Goal: Information Seeking & Learning: Learn about a topic

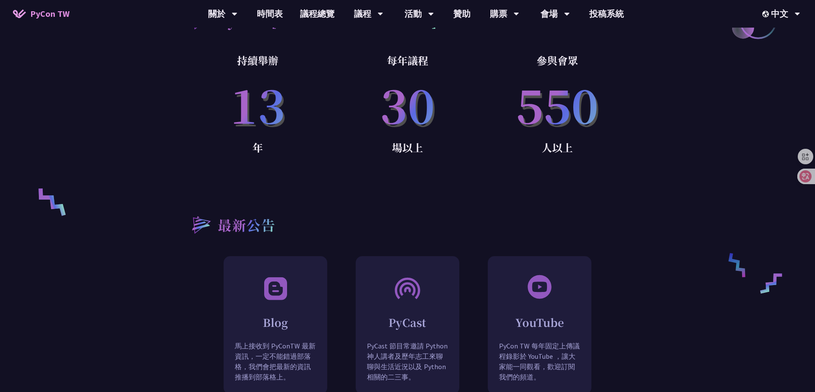
scroll to position [633, 0]
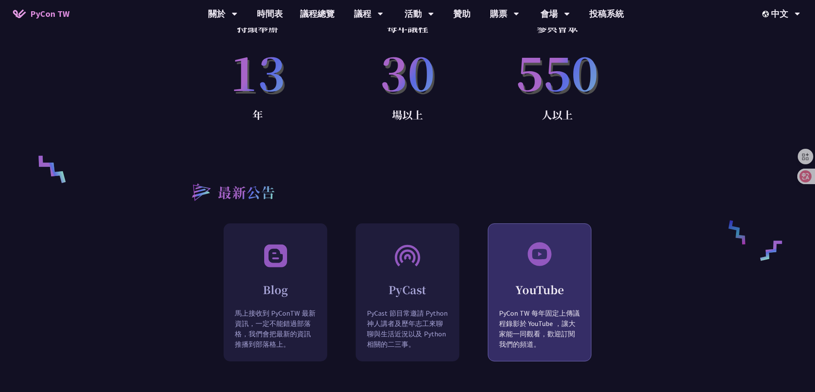
click at [511, 308] on p "PyCon TW 每年固定上傳議程錄影於 YouTube ，讓大家能一同觀看，歡迎訂閱我們的頻道。" at bounding box center [539, 335] width 103 height 54
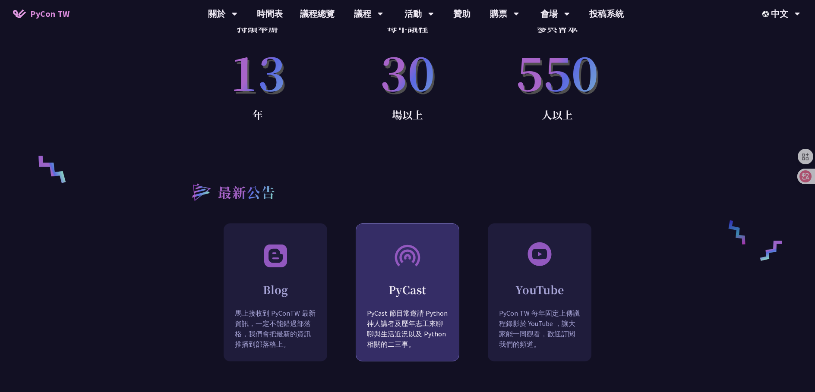
click at [391, 244] on div "PyCast PyCast 節目常邀請 Python 神人講者及歷年志工來聊聊與生活近況以及 Python 相關的二三事。" at bounding box center [408, 293] width 104 height 138
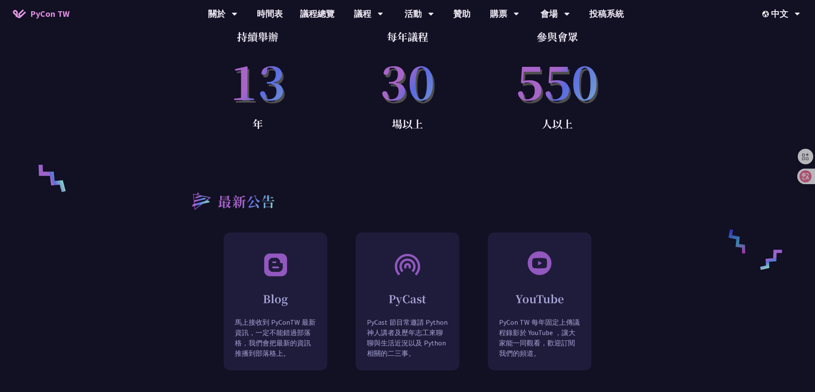
scroll to position [518, 0]
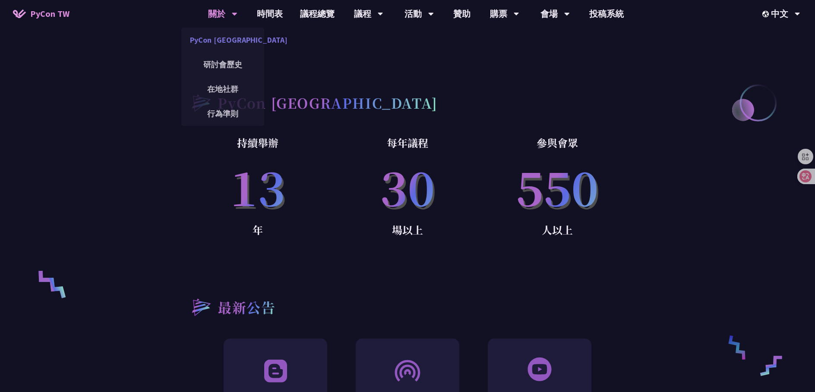
click at [256, 37] on link "PyCon [GEOGRAPHIC_DATA]" at bounding box center [222, 40] width 83 height 20
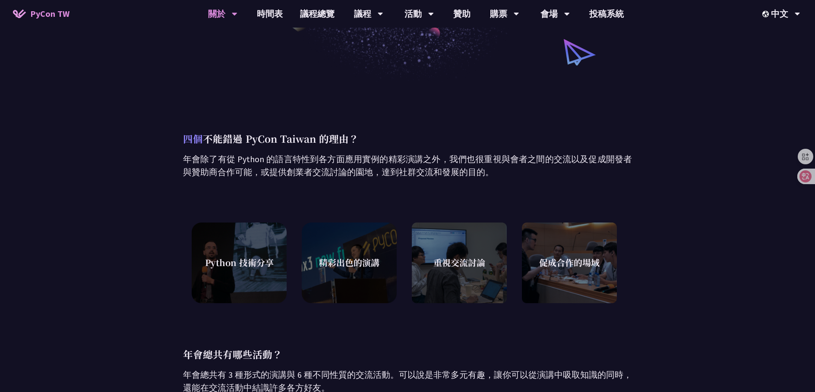
scroll to position [345, 0]
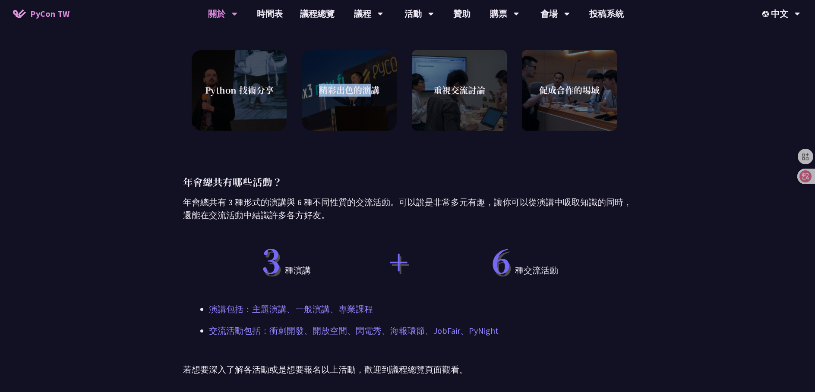
drag, startPoint x: 314, startPoint y: 87, endPoint x: 391, endPoint y: 95, distance: 77.7
click at [387, 95] on div "精彩出色的演講" at bounding box center [349, 90] width 95 height 86
click at [409, 170] on div "四個 不能錯過 PyCon Taiwan 的理由？ 年會除了有從 Python 的語言特性到各方面應用實例的精彩演講之外，我們也很重視與會者之間的交流以及促成…" at bounding box center [407, 168] width 449 height 519
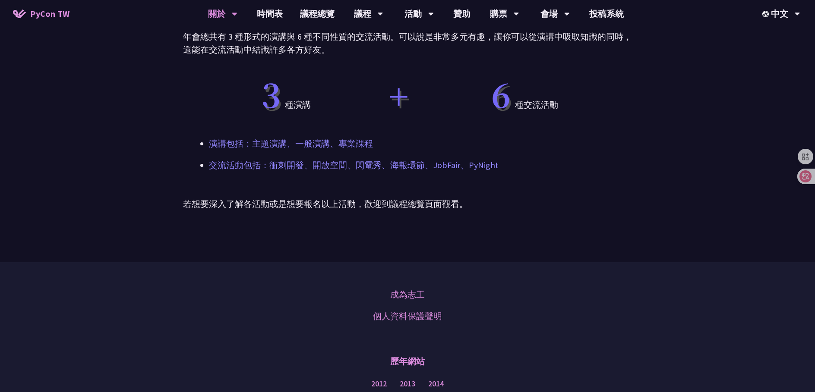
scroll to position [575, 0]
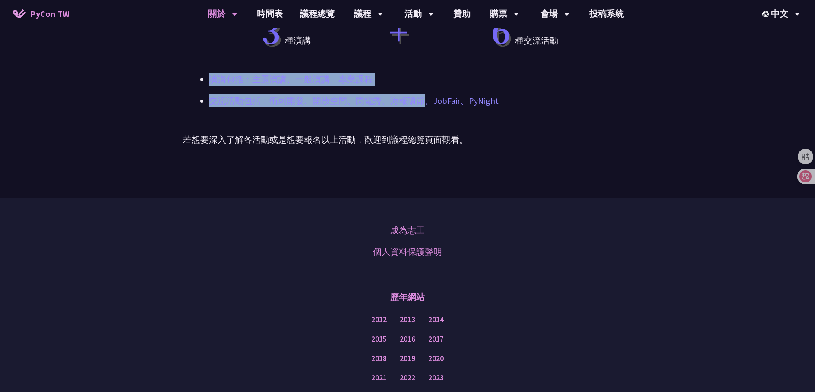
drag, startPoint x: 215, startPoint y: 70, endPoint x: 539, endPoint y: 100, distance: 325.5
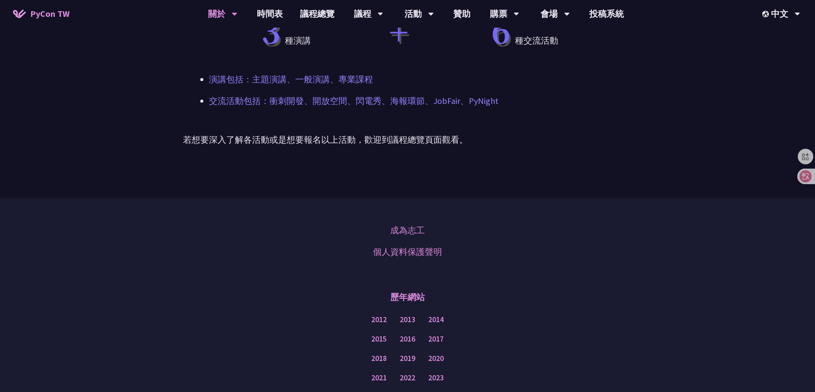
click at [525, 107] on p "交流活動包括：衝刺開發、開放空間、閃電秀、海報環節、JobFair、PyNight" at bounding box center [407, 101] width 397 height 13
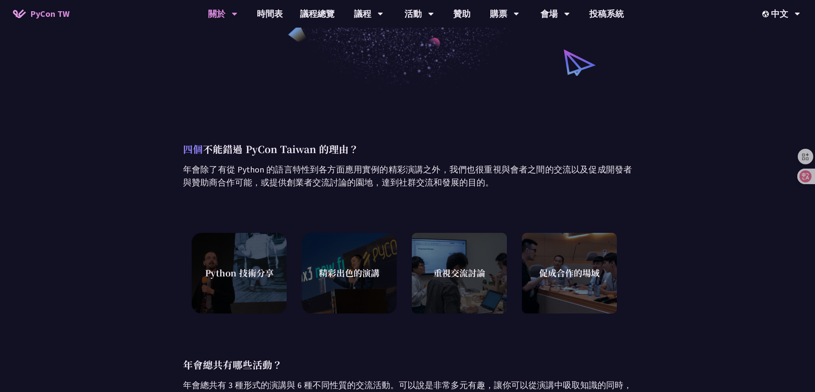
scroll to position [0, 0]
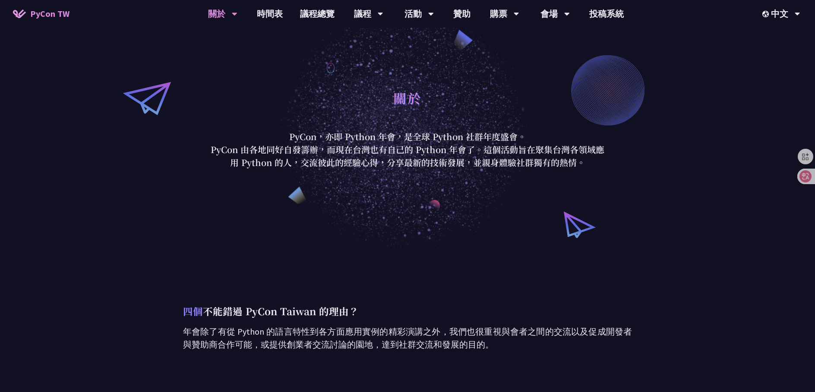
drag, startPoint x: 426, startPoint y: 134, endPoint x: 425, endPoint y: 118, distance: 16.0
